Goal: Check status: Check status

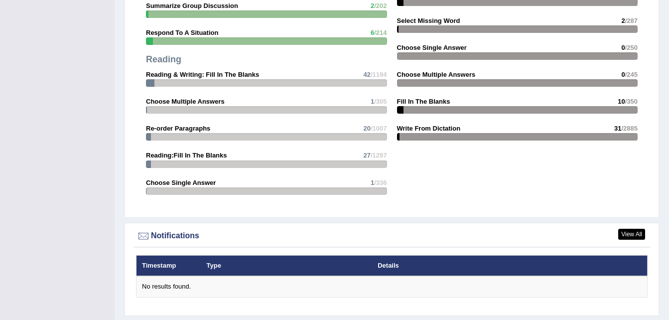
scroll to position [1126, 0]
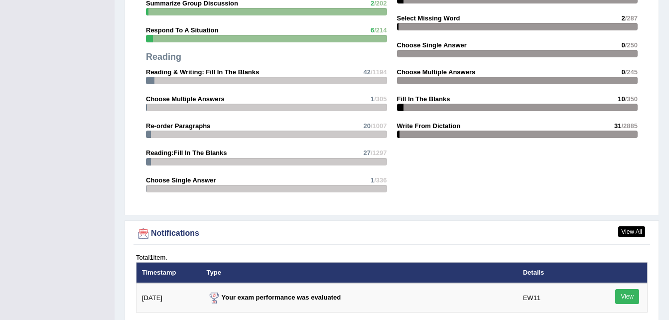
scroll to position [1304, 0]
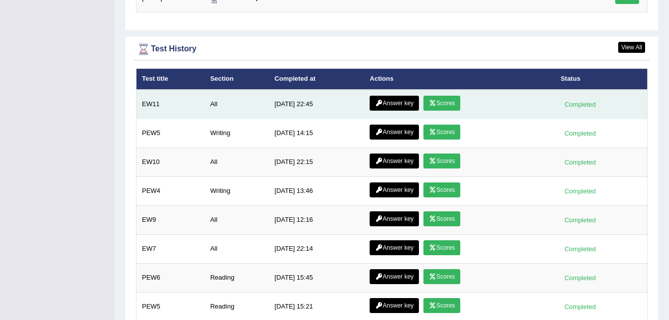
click at [441, 96] on link "Scores" at bounding box center [442, 103] width 37 height 15
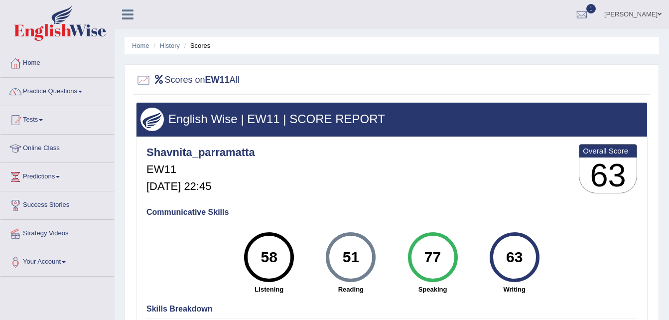
scroll to position [42, 0]
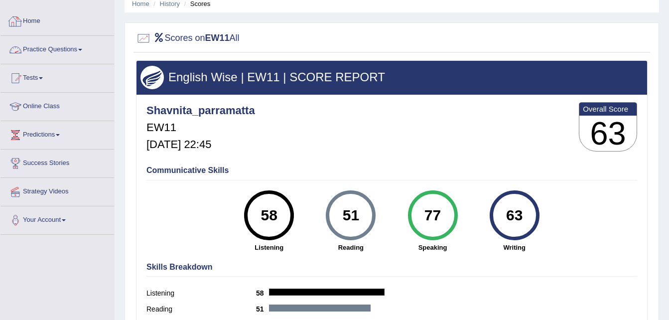
click at [15, 20] on div at bounding box center [15, 21] width 15 height 15
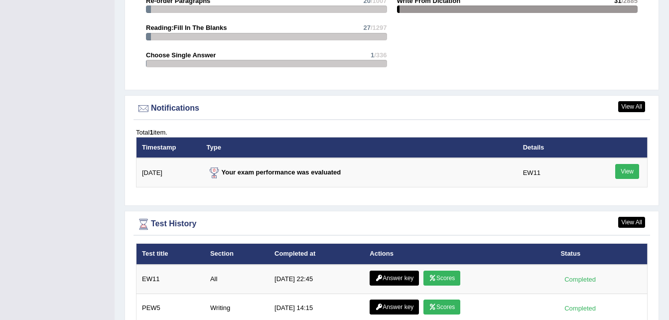
scroll to position [1131, 0]
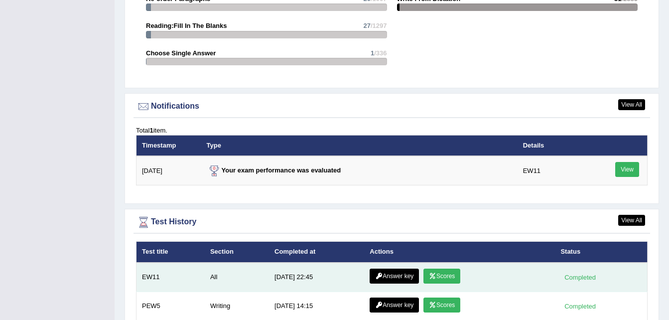
click at [385, 269] on link "Answer key" at bounding box center [394, 276] width 49 height 15
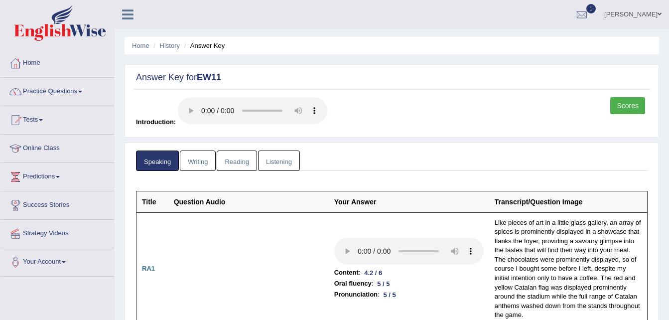
click at [190, 166] on link "Writing" at bounding box center [198, 161] width 36 height 20
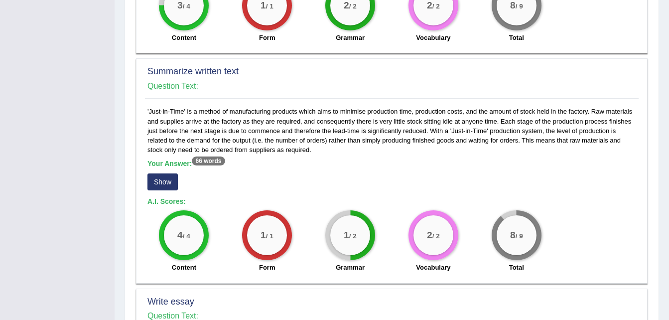
scroll to position [454, 0]
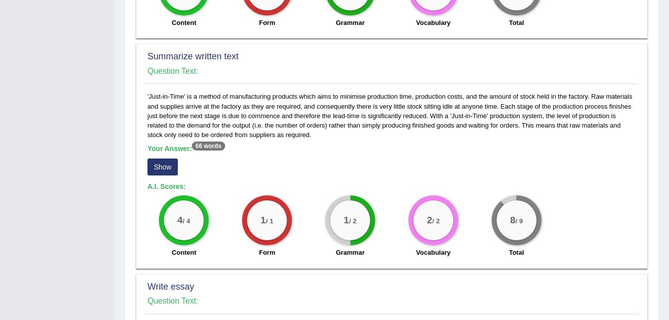
click at [171, 169] on button "Show" at bounding box center [163, 167] width 30 height 17
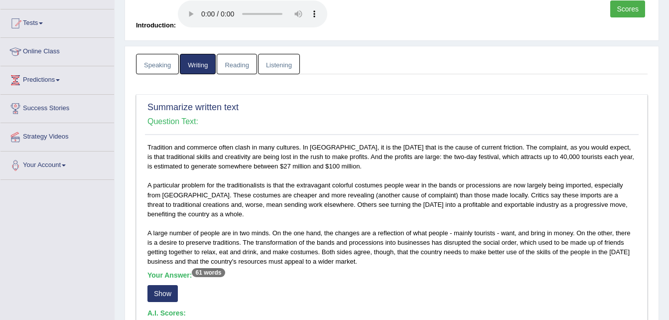
scroll to position [0, 0]
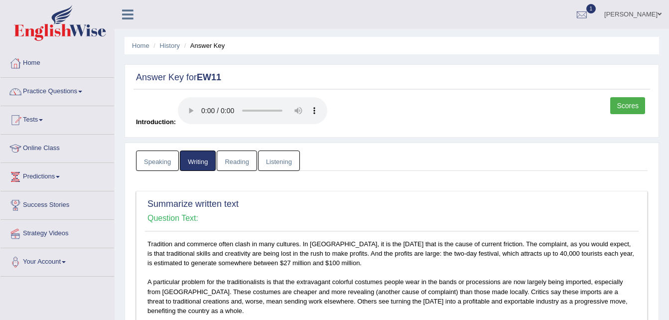
click at [243, 156] on link "Reading" at bounding box center [237, 161] width 40 height 20
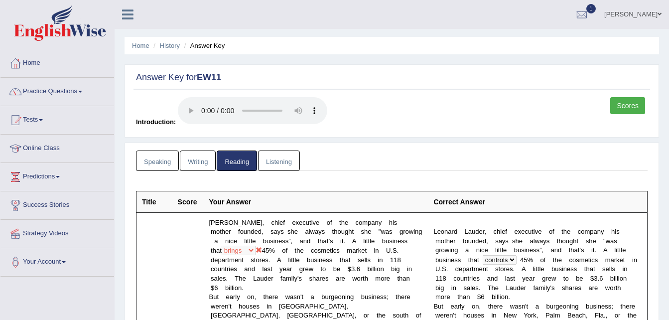
click at [288, 167] on link "Listening" at bounding box center [279, 161] width 42 height 20
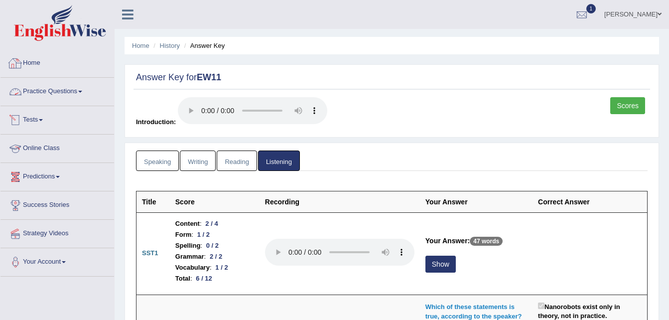
click at [36, 64] on link "Home" at bounding box center [57, 61] width 114 height 25
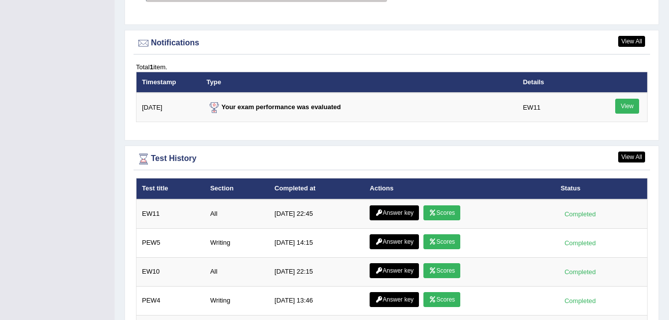
scroll to position [1195, 0]
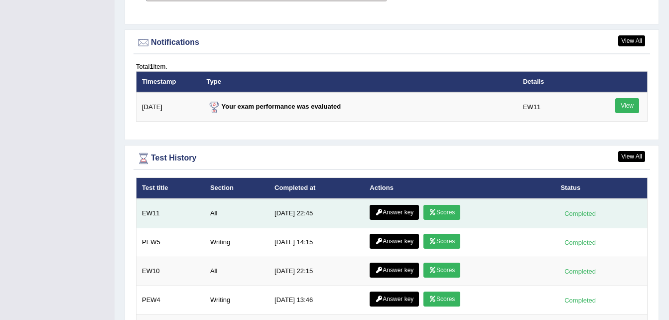
click at [439, 205] on link "Scores" at bounding box center [442, 212] width 37 height 15
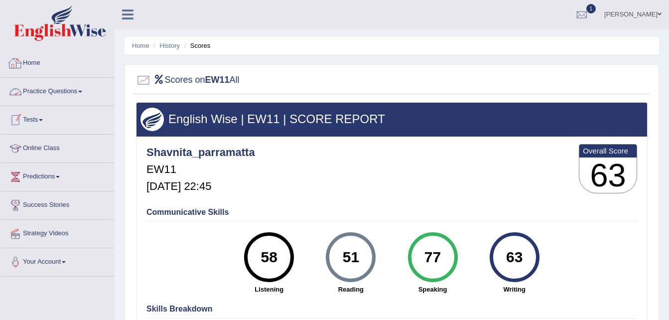
click at [35, 57] on link "Home" at bounding box center [57, 61] width 114 height 25
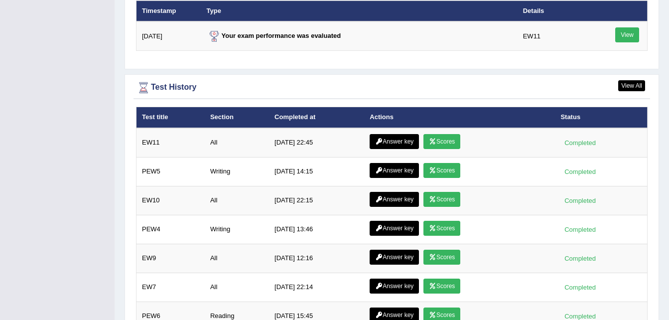
scroll to position [1268, 0]
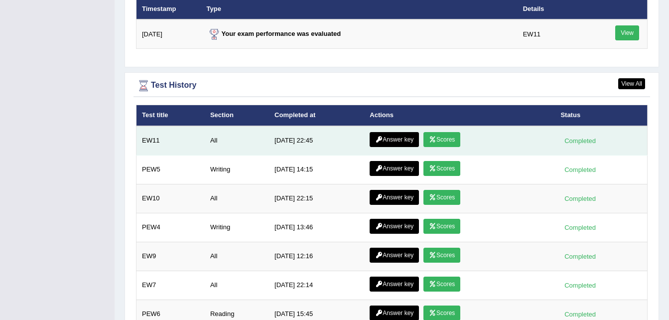
click at [384, 132] on link "Answer key" at bounding box center [394, 139] width 49 height 15
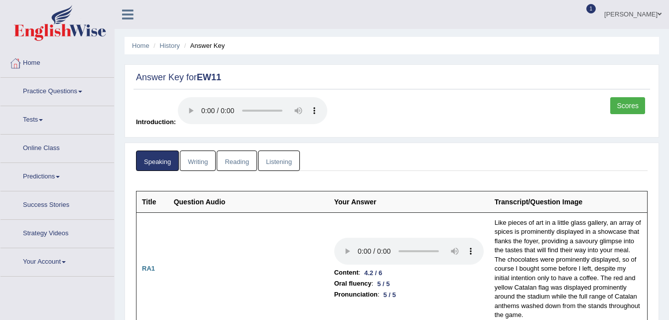
click at [193, 163] on link "Writing" at bounding box center [198, 161] width 36 height 20
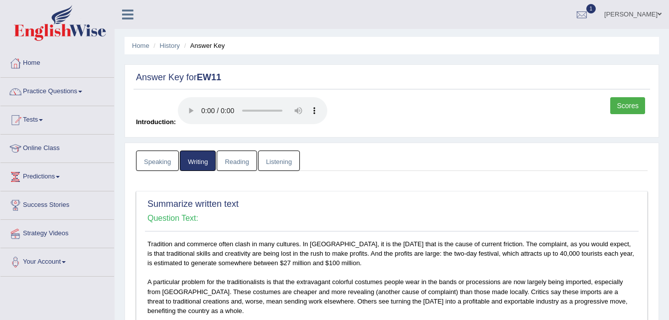
click at [243, 163] on link "Reading" at bounding box center [237, 161] width 40 height 20
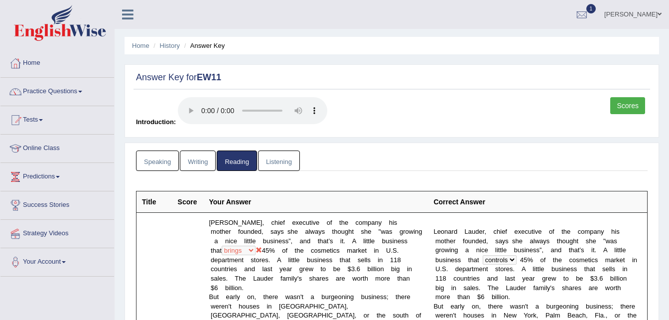
click at [275, 164] on link "Listening" at bounding box center [279, 161] width 42 height 20
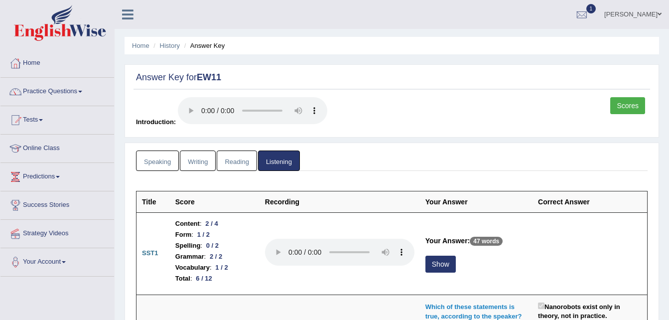
click at [159, 162] on link "Speaking" at bounding box center [157, 161] width 43 height 20
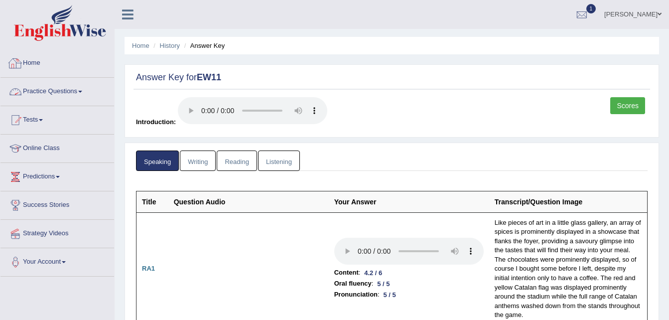
click at [44, 67] on link "Home" at bounding box center [57, 61] width 114 height 25
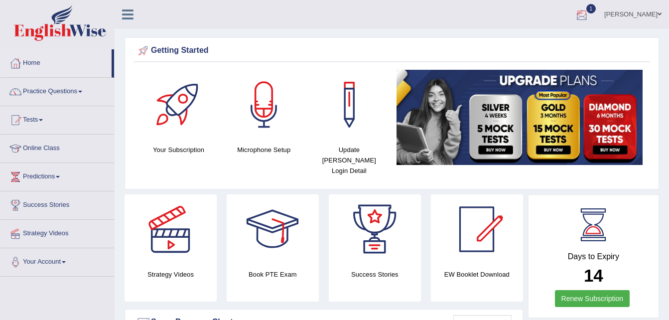
click at [583, 17] on div at bounding box center [582, 14] width 15 height 15
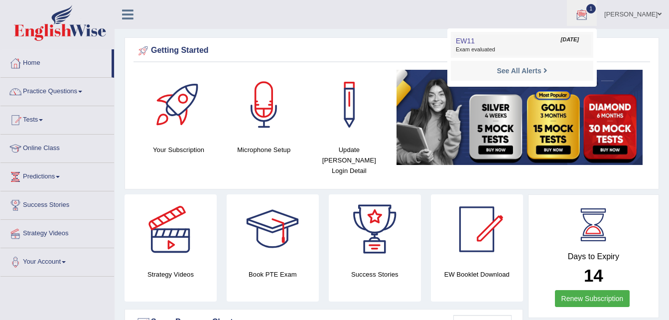
click at [486, 51] on span "Exam evaluated" at bounding box center [522, 50] width 133 height 8
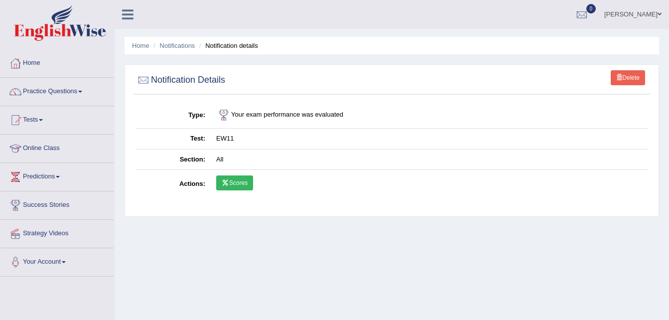
click at [245, 178] on link "Scores" at bounding box center [234, 182] width 37 height 15
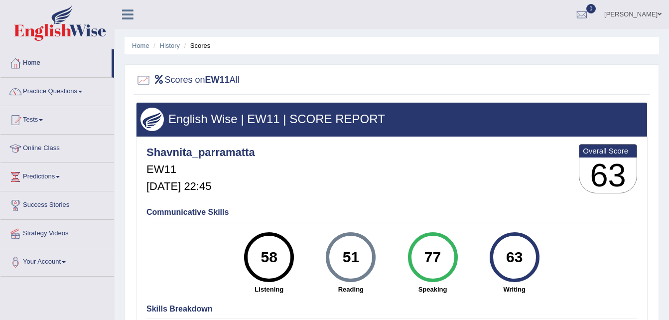
click at [33, 63] on link "Home" at bounding box center [55, 61] width 111 height 25
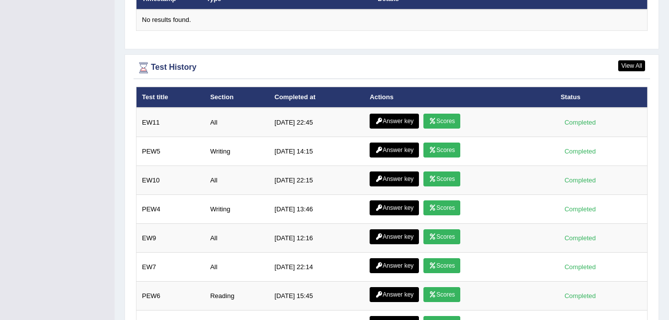
scroll to position [1326, 0]
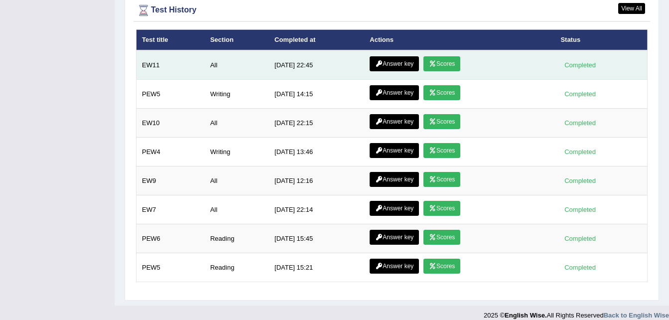
click at [447, 56] on link "Scores" at bounding box center [442, 63] width 37 height 15
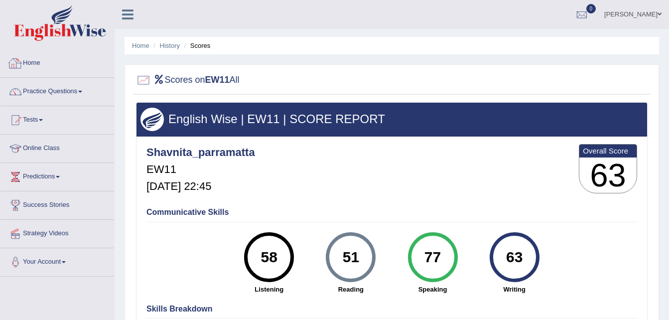
click at [25, 58] on link "Home" at bounding box center [57, 61] width 114 height 25
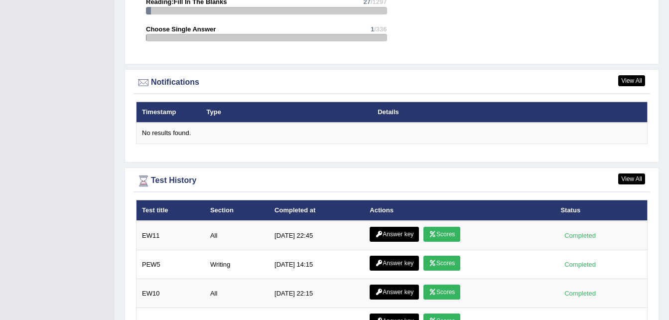
scroll to position [1156, 0]
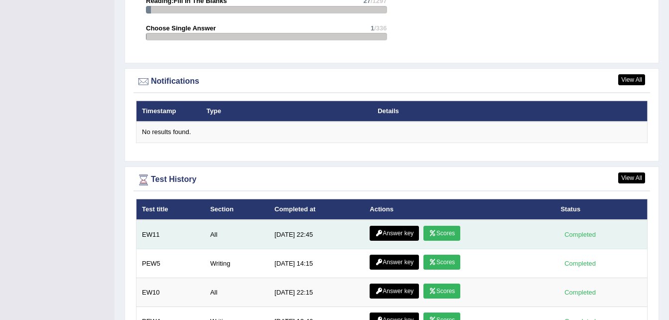
click at [394, 226] on link "Answer key" at bounding box center [394, 233] width 49 height 15
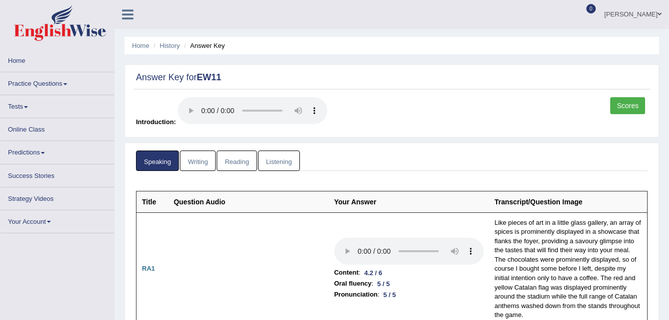
click at [394, 226] on td "Content : 4.2 / 6 Oral fluency : 5 / 5 Pronunciation : 5 / 5" at bounding box center [409, 268] width 160 height 113
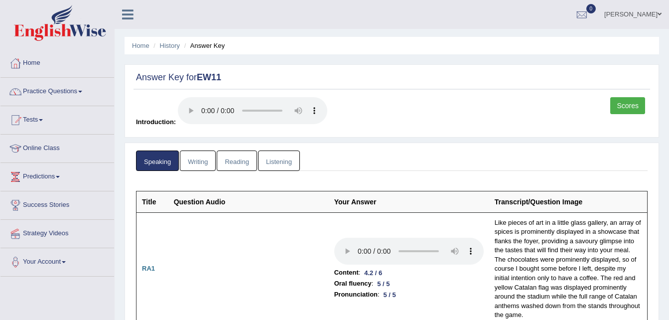
click at [201, 162] on link "Writing" at bounding box center [198, 161] width 36 height 20
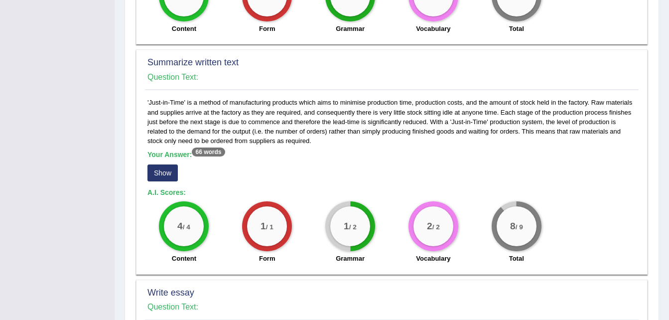
scroll to position [448, 0]
click at [168, 172] on button "Show" at bounding box center [163, 172] width 30 height 17
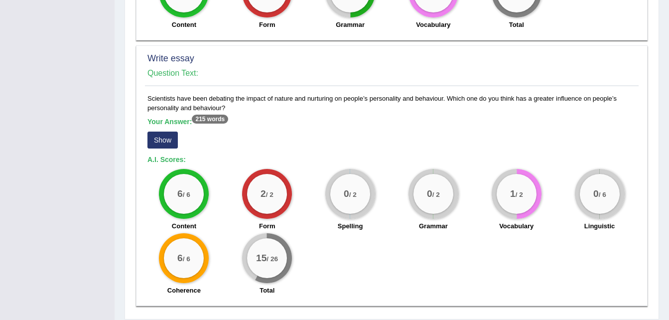
scroll to position [691, 0]
click at [160, 140] on button "Show" at bounding box center [163, 139] width 30 height 17
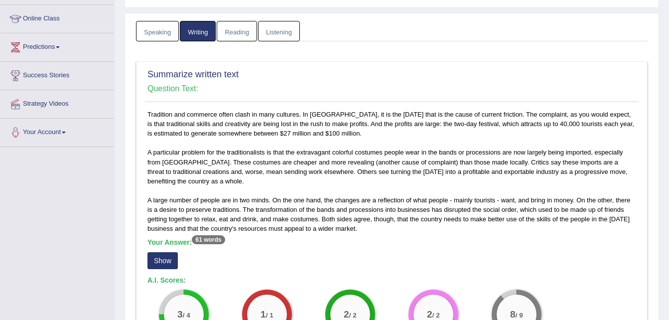
scroll to position [0, 0]
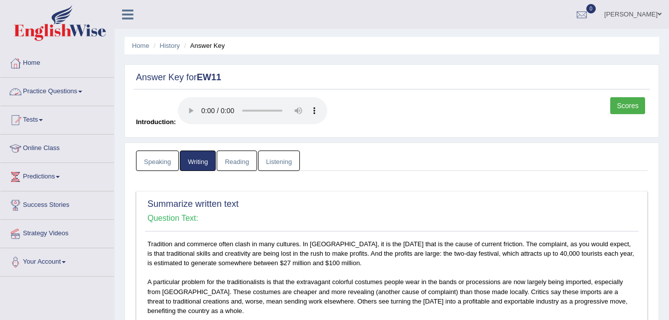
click at [232, 168] on link "Reading" at bounding box center [237, 161] width 40 height 20
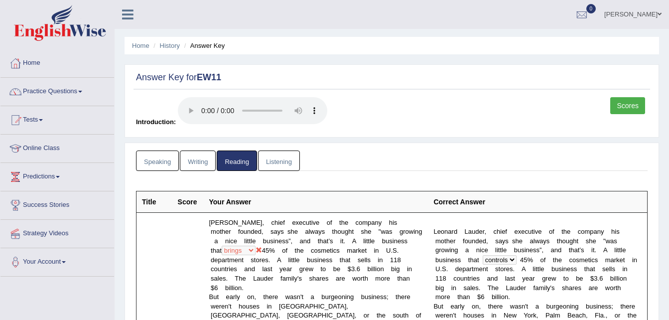
click at [292, 159] on link "Listening" at bounding box center [279, 161] width 42 height 20
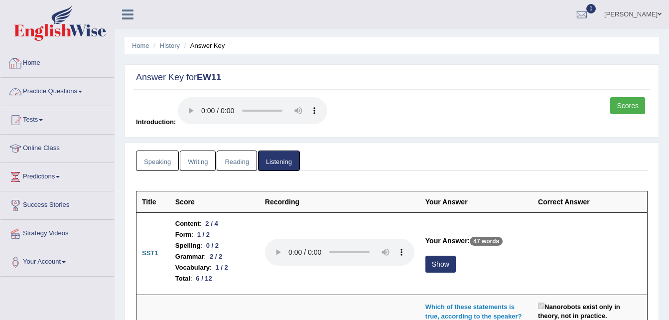
click at [37, 68] on link "Home" at bounding box center [57, 61] width 114 height 25
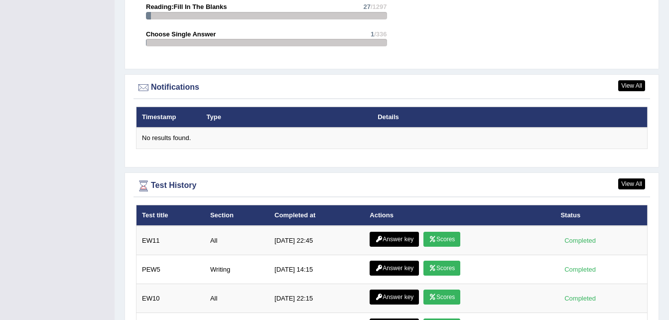
scroll to position [1153, 0]
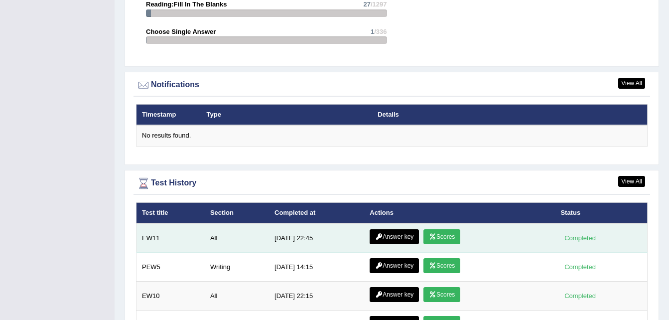
click at [449, 229] on link "Scores" at bounding box center [442, 236] width 37 height 15
